Goal: Find specific page/section: Find specific page/section

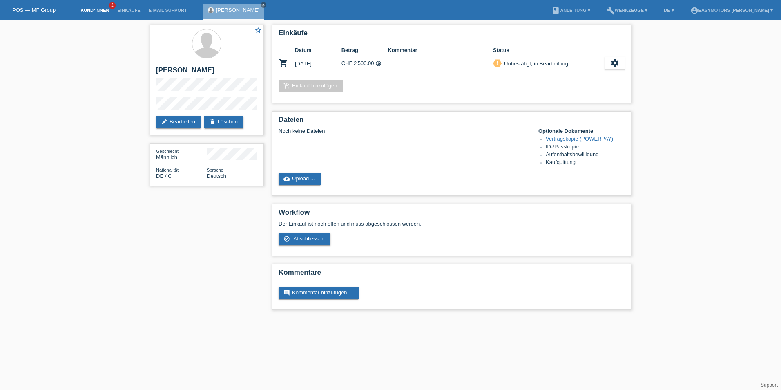
click at [100, 11] on link "Kund*innen" at bounding box center [94, 10] width 37 height 5
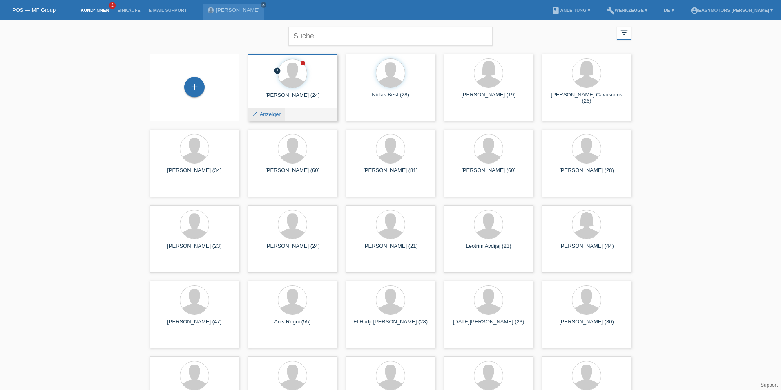
click at [267, 111] on span "Anzeigen" at bounding box center [271, 114] width 22 height 6
